Goal: Information Seeking & Learning: Compare options

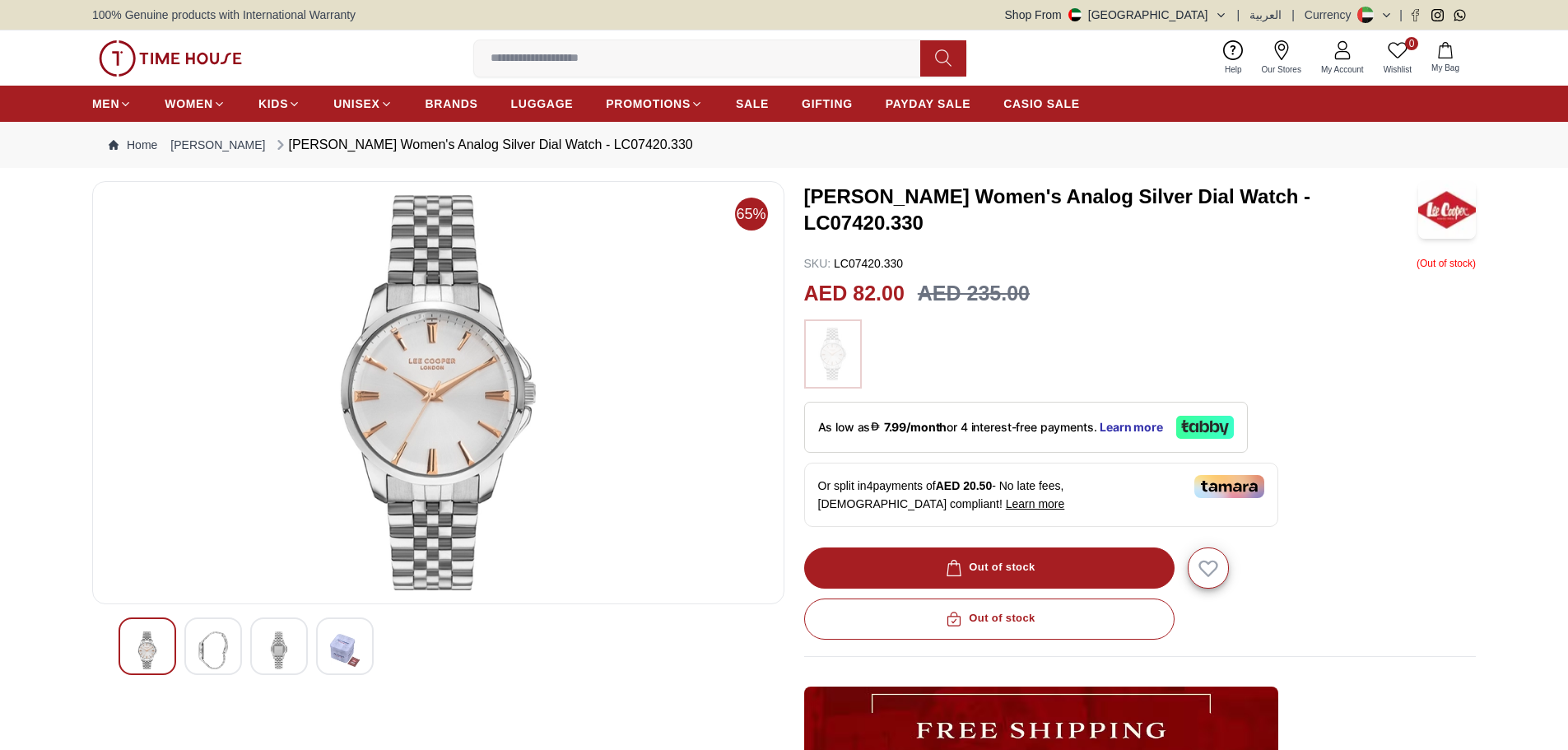
click at [281, 641] on img at bounding box center [279, 650] width 29 height 38
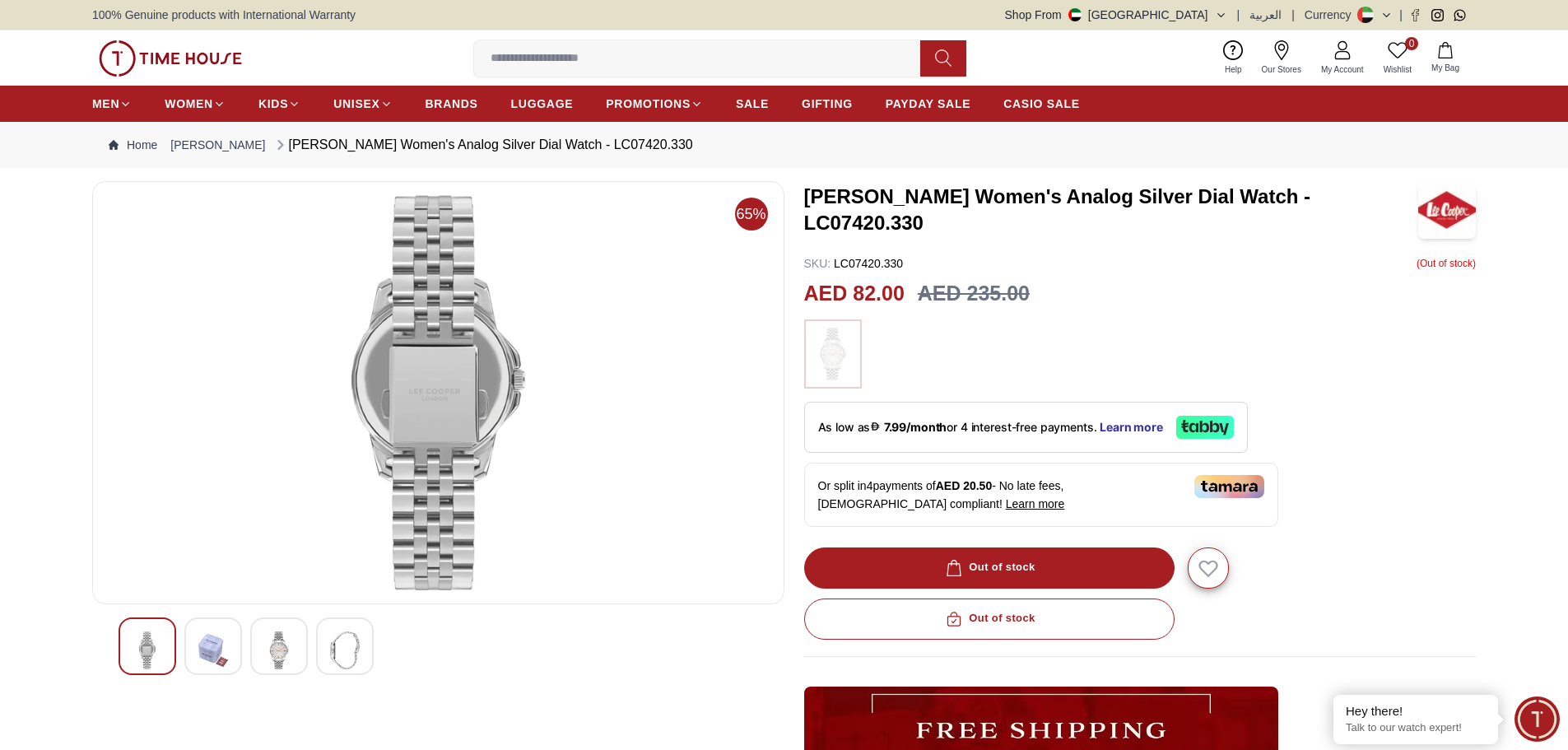
click at [219, 648] on img at bounding box center [213, 650] width 29 height 38
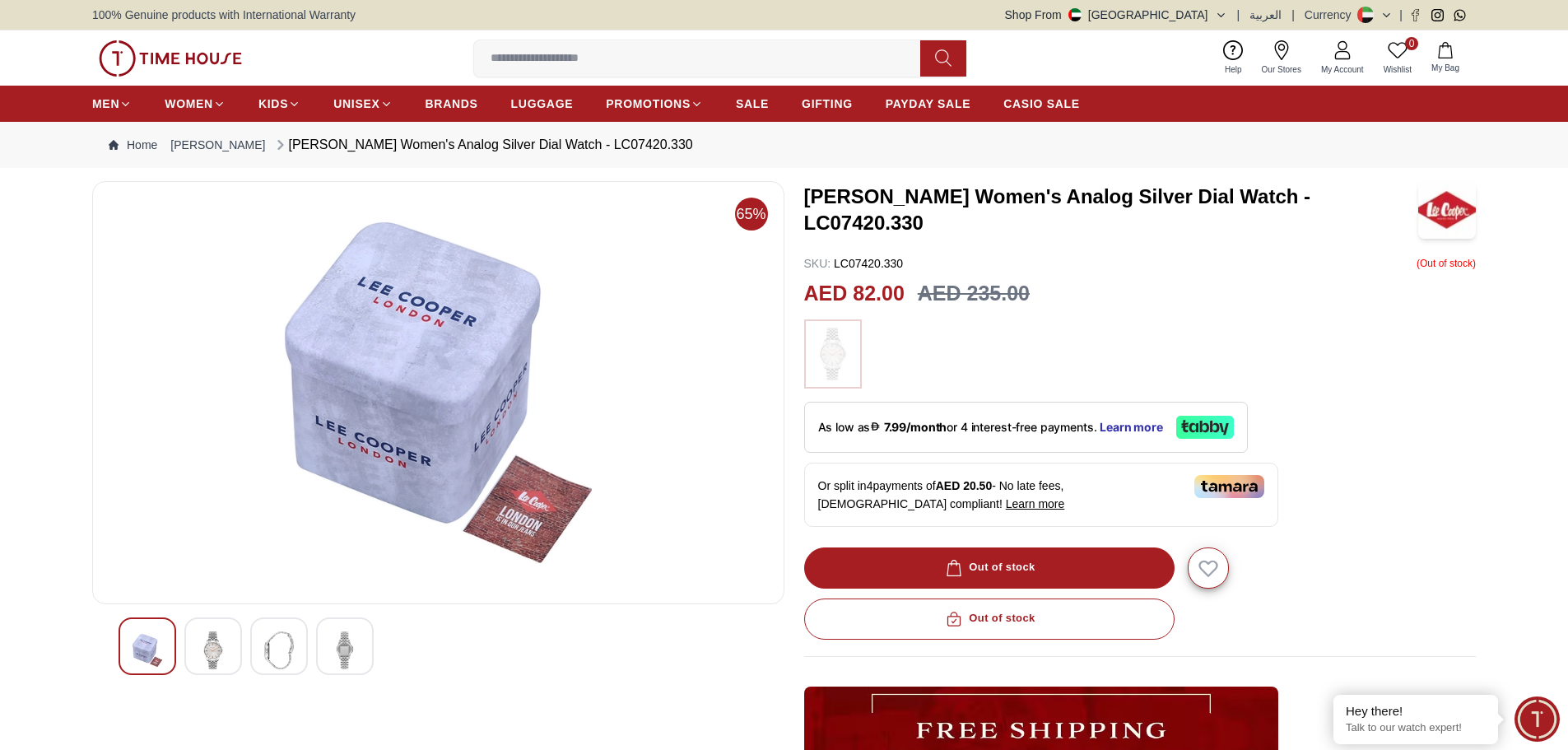
click at [124, 650] on div at bounding box center [147, 645] width 57 height 57
click at [213, 645] on img at bounding box center [213, 650] width 29 height 38
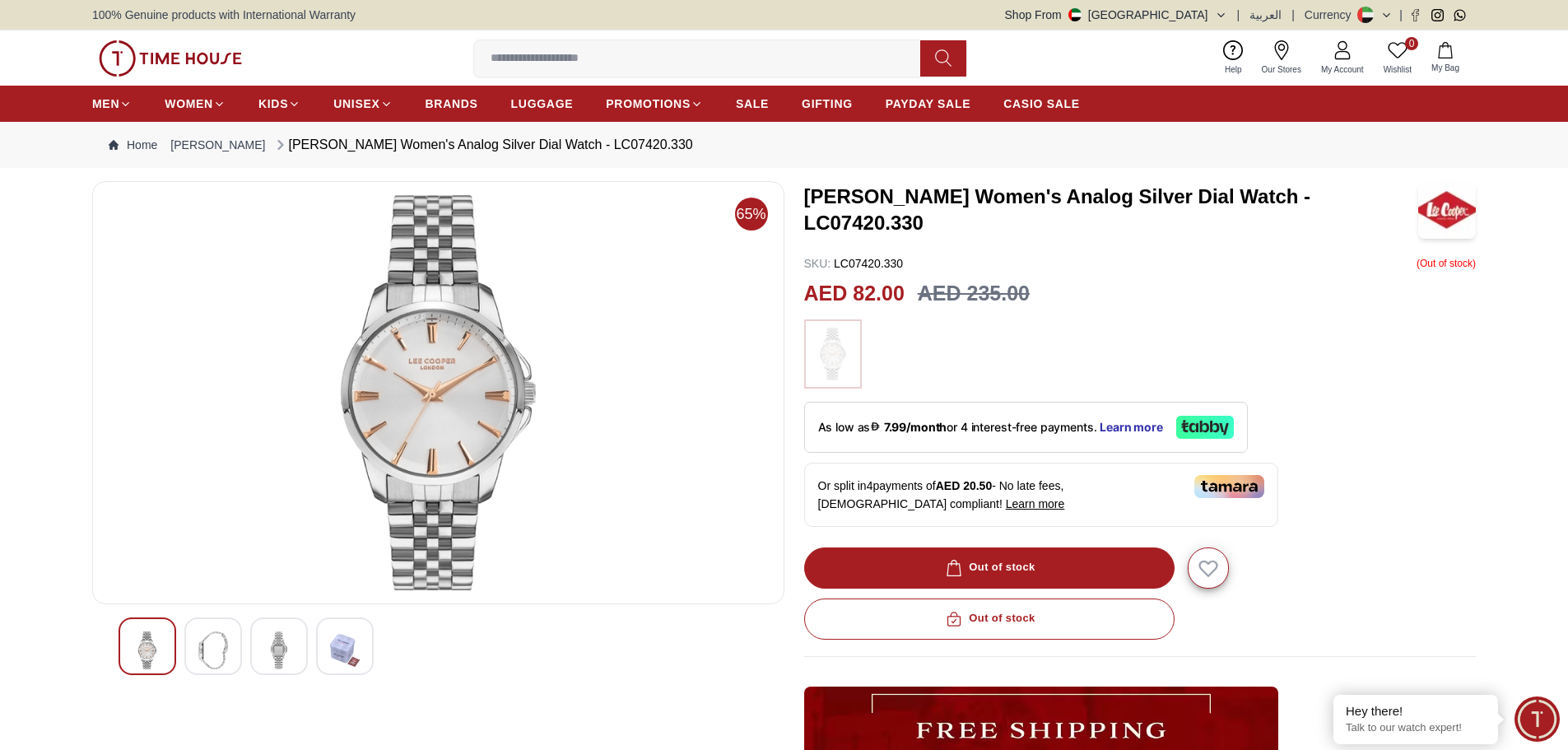
click at [543, 365] on img at bounding box center [437, 392] width 664 height 395
click at [833, 357] on img at bounding box center [833, 354] width 41 height 52
click at [756, 213] on span "65%" at bounding box center [751, 214] width 33 height 33
click at [391, 361] on img at bounding box center [437, 392] width 664 height 395
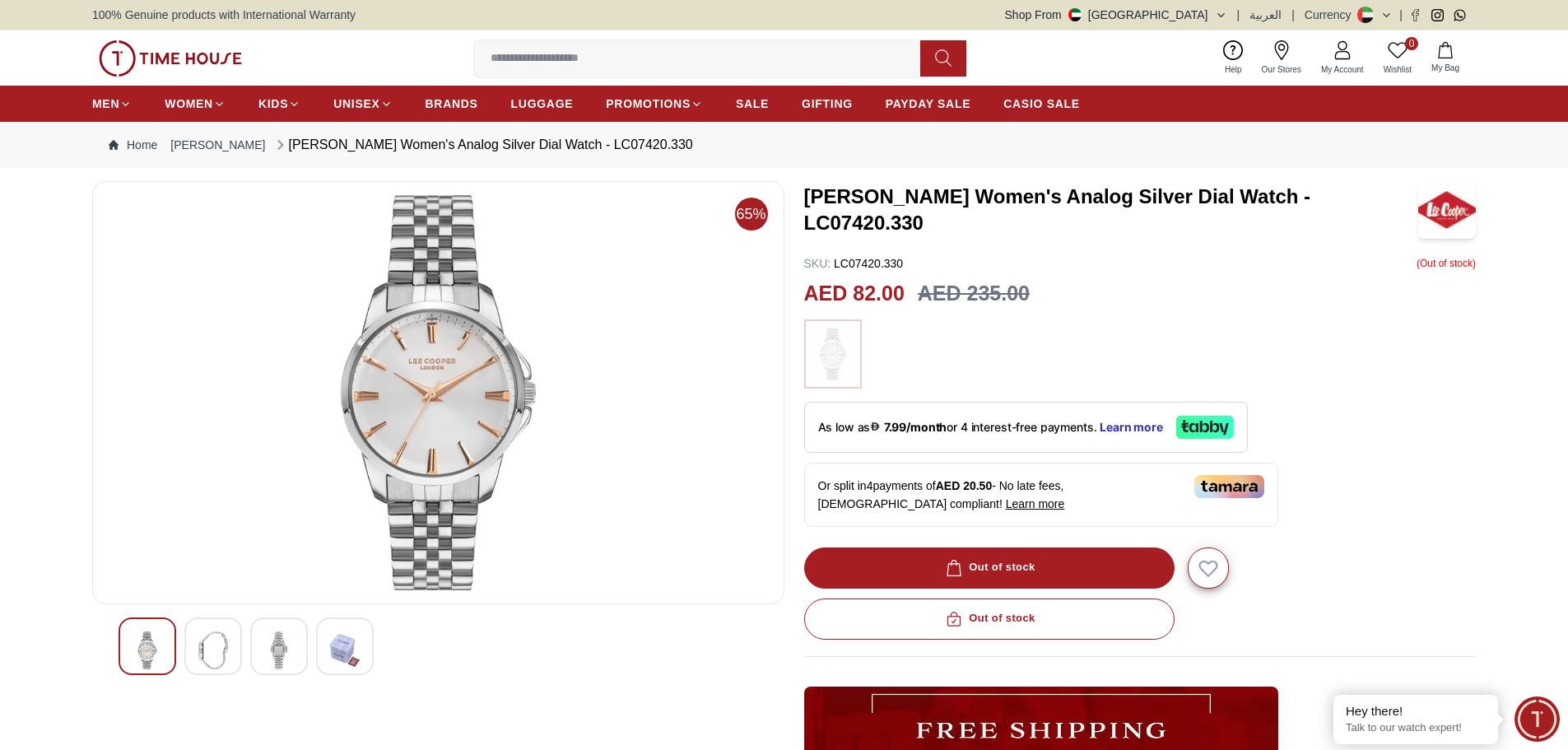
click at [391, 361] on img at bounding box center [437, 392] width 664 height 395
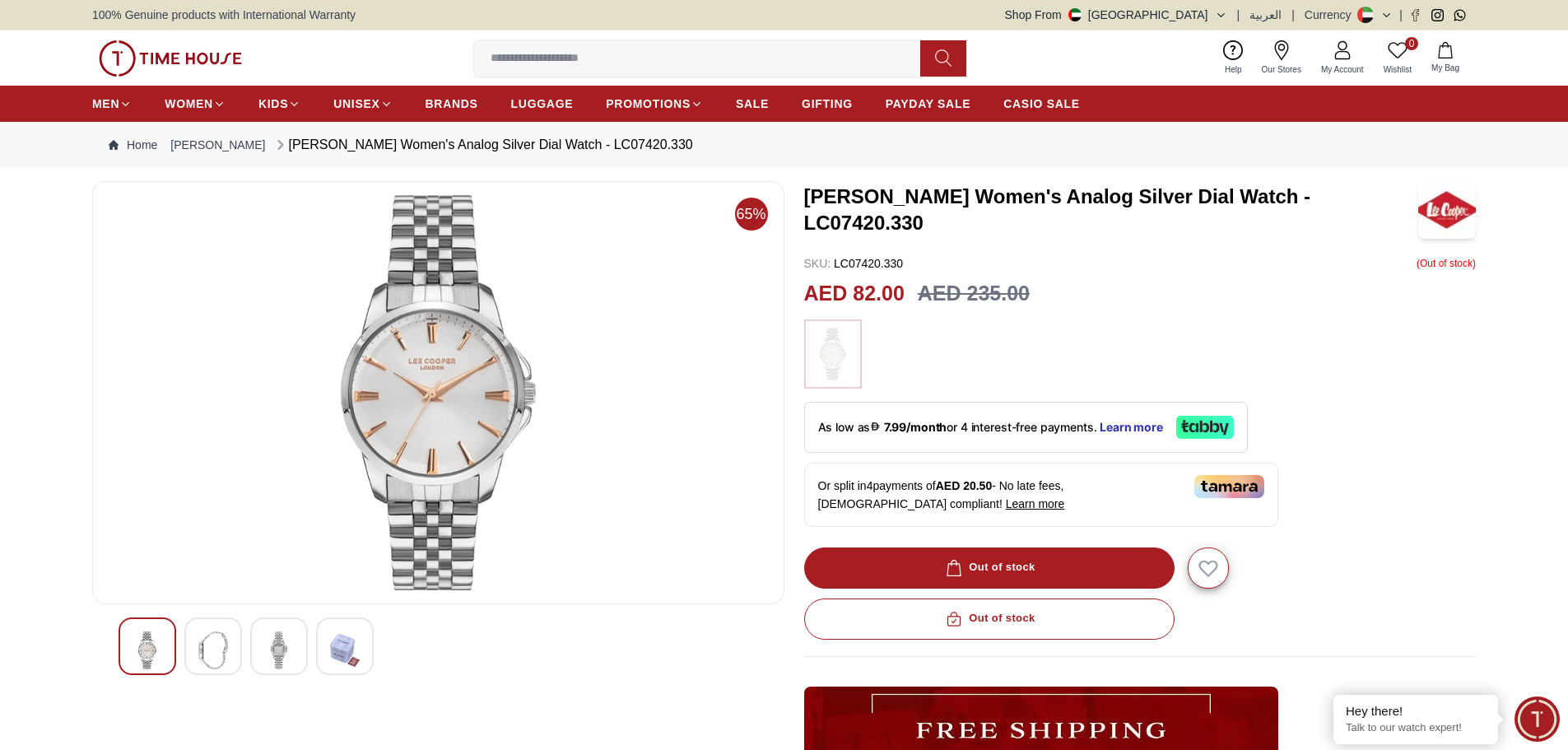
click at [391, 361] on img at bounding box center [437, 392] width 664 height 395
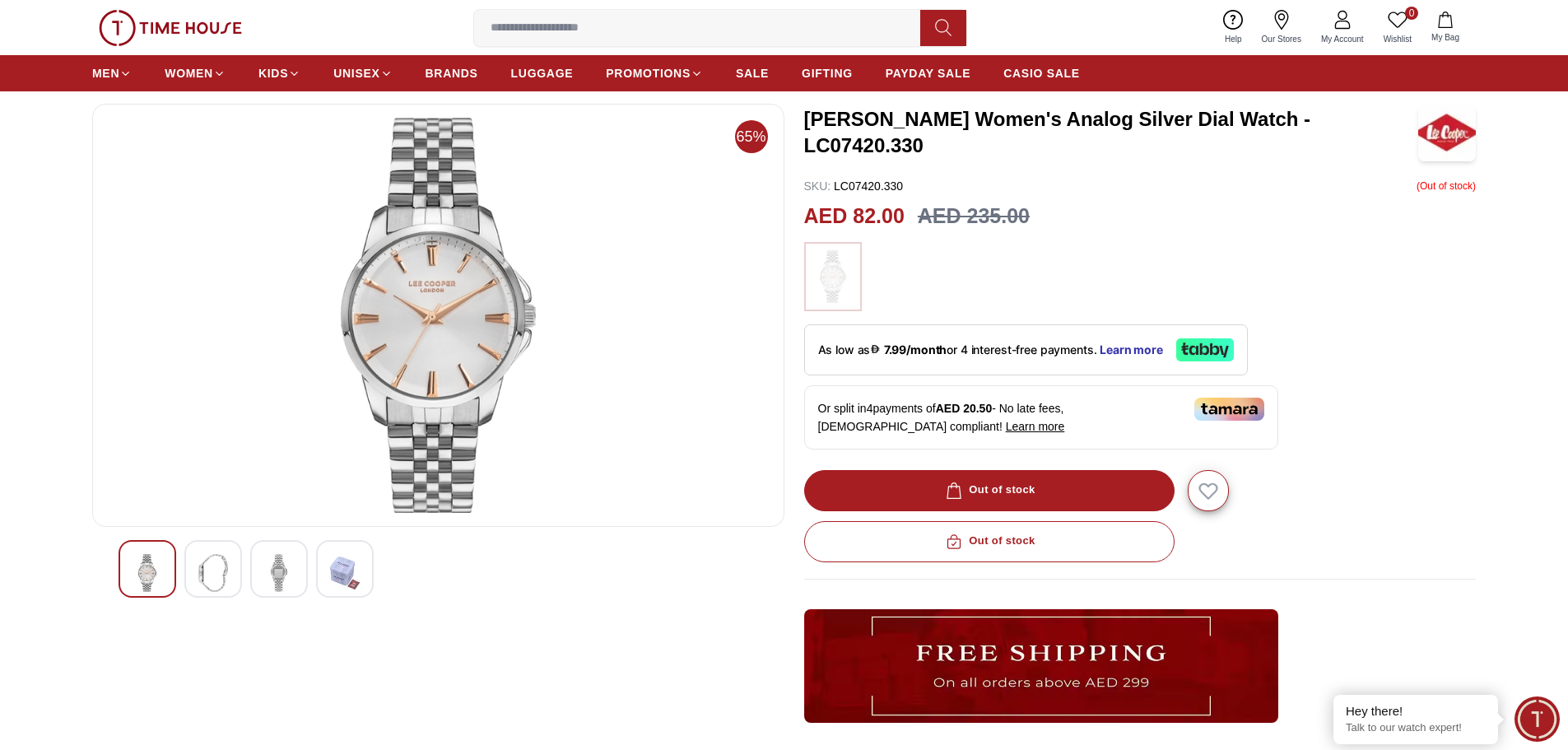
scroll to position [164, 0]
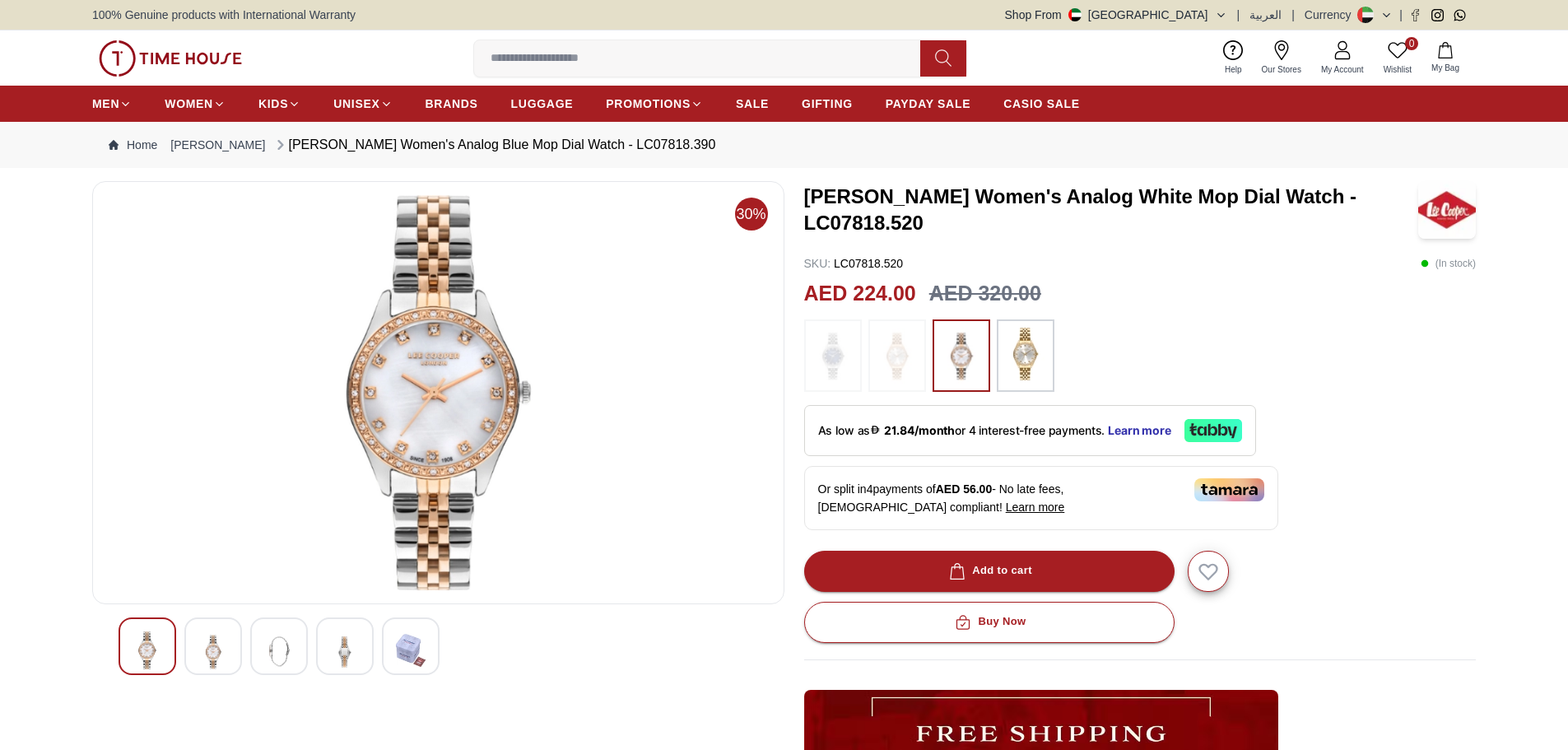
click at [890, 354] on img at bounding box center [897, 356] width 41 height 56
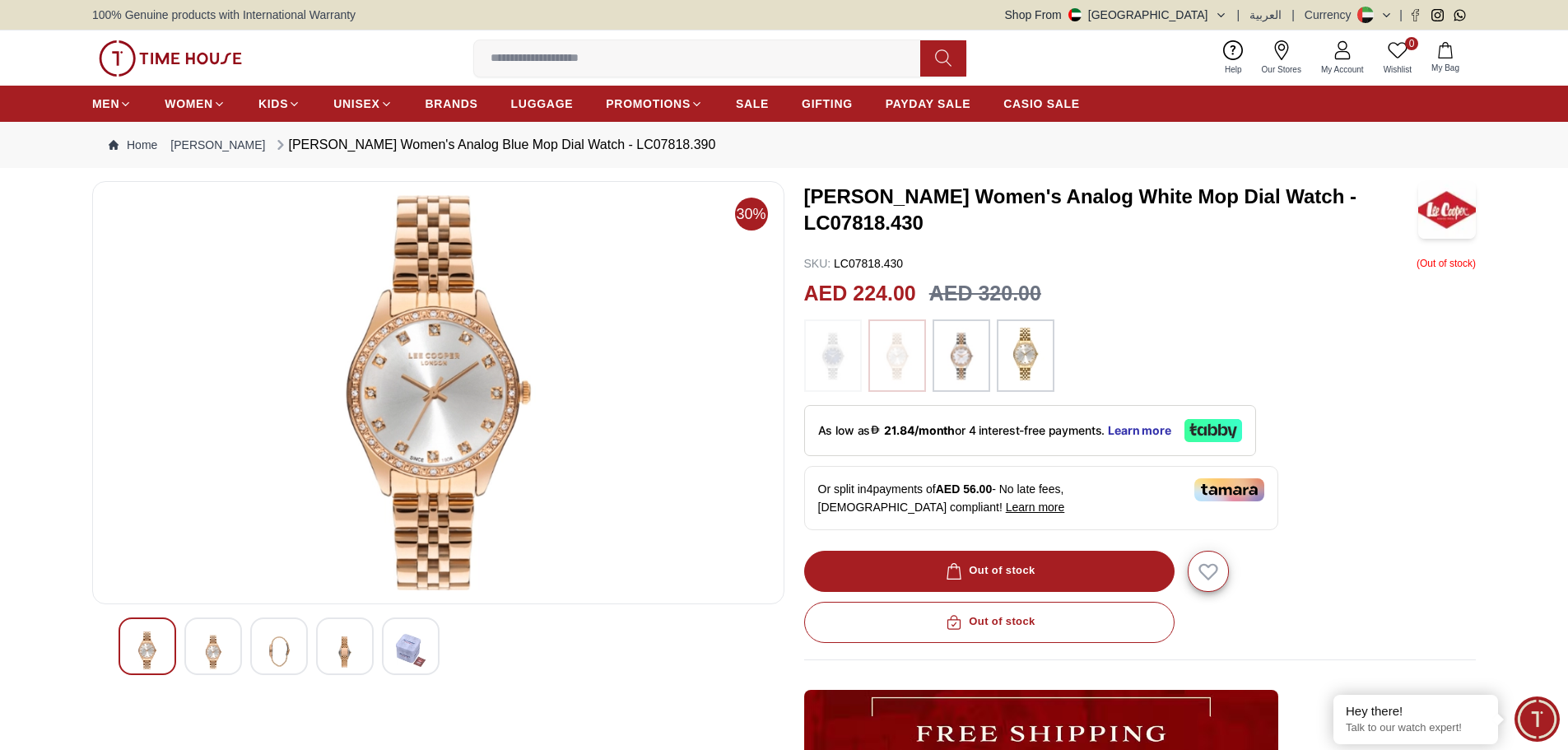
click at [840, 360] on img at bounding box center [833, 356] width 41 height 56
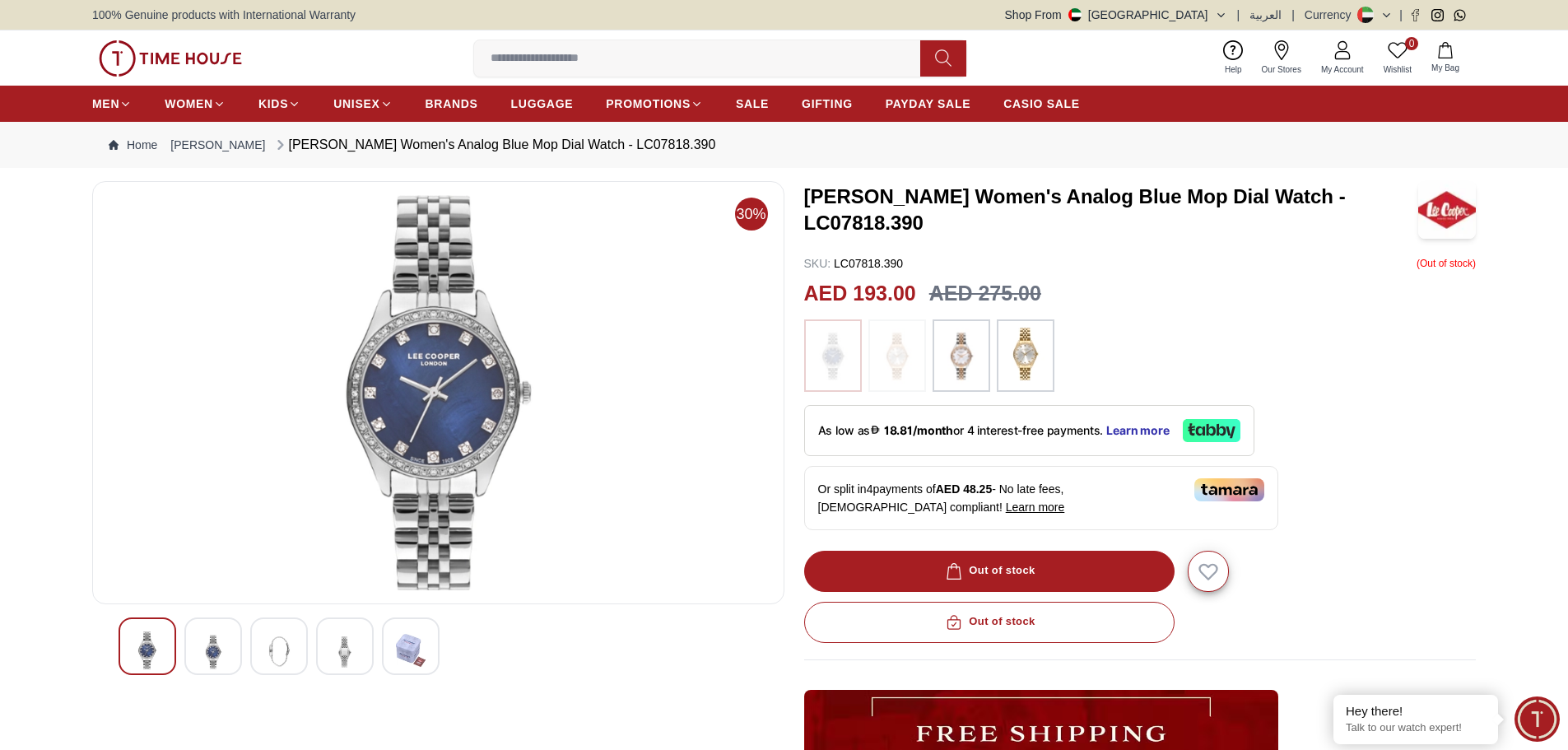
click at [972, 363] on img at bounding box center [961, 356] width 41 height 56
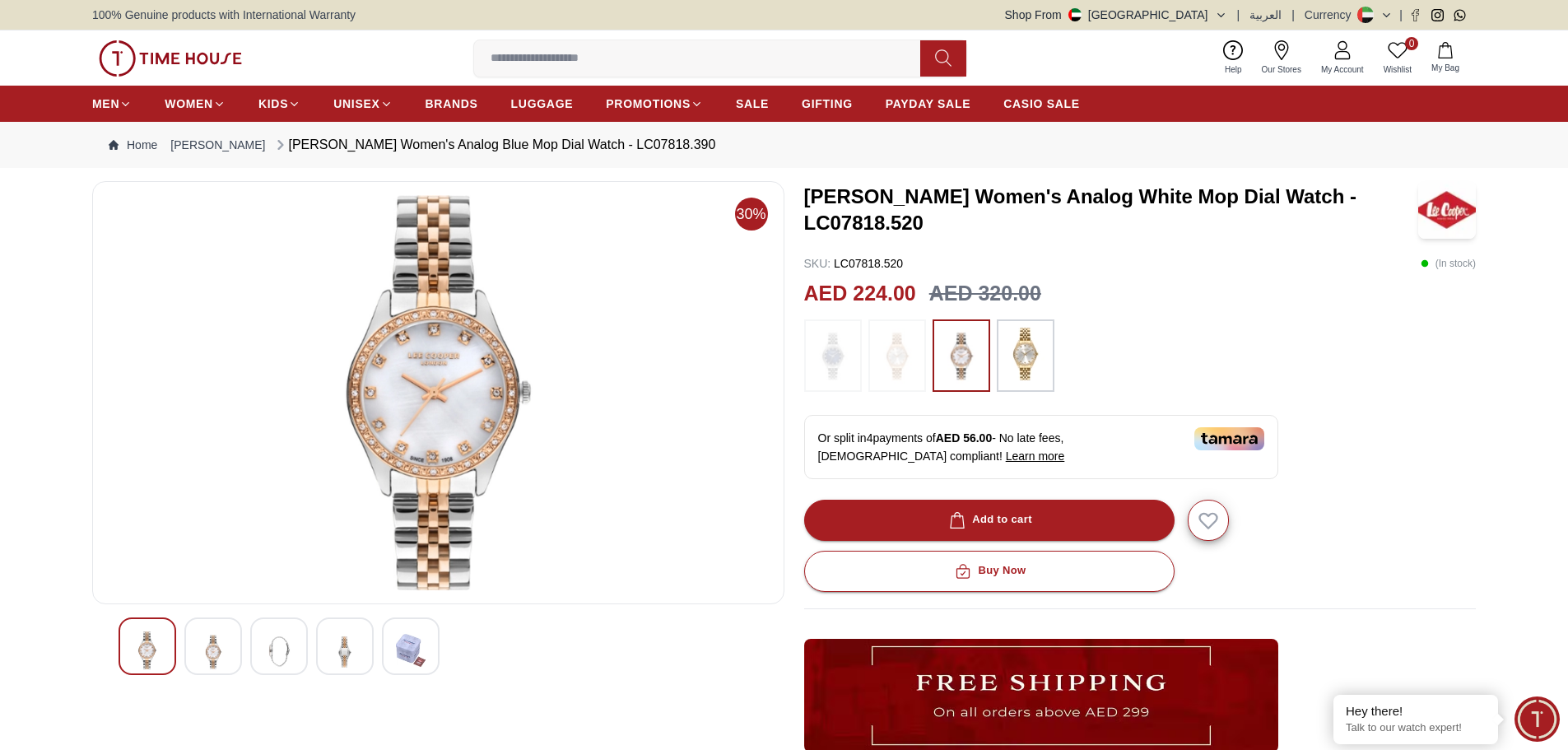
click at [1025, 362] on img at bounding box center [1026, 354] width 41 height 52
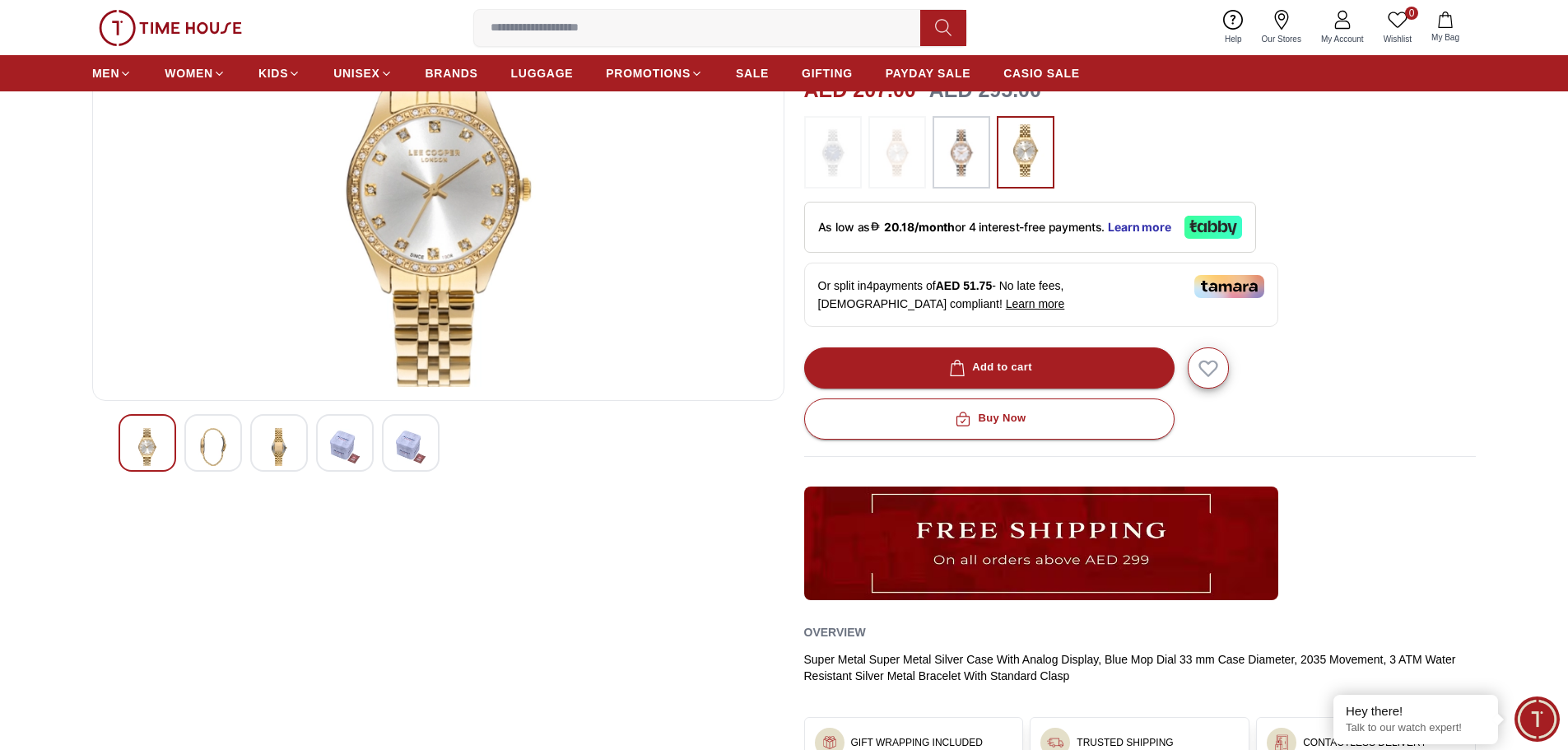
scroll to position [83, 0]
